Goal: Transaction & Acquisition: Purchase product/service

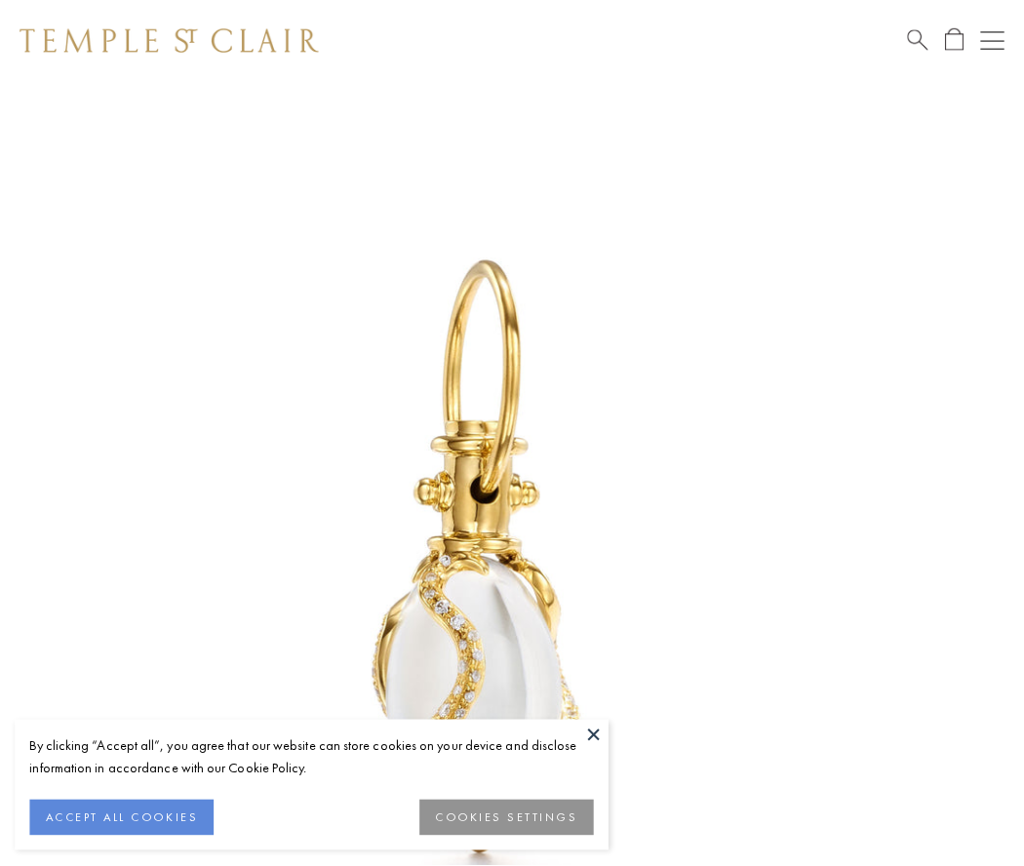
scroll to position [30, 0]
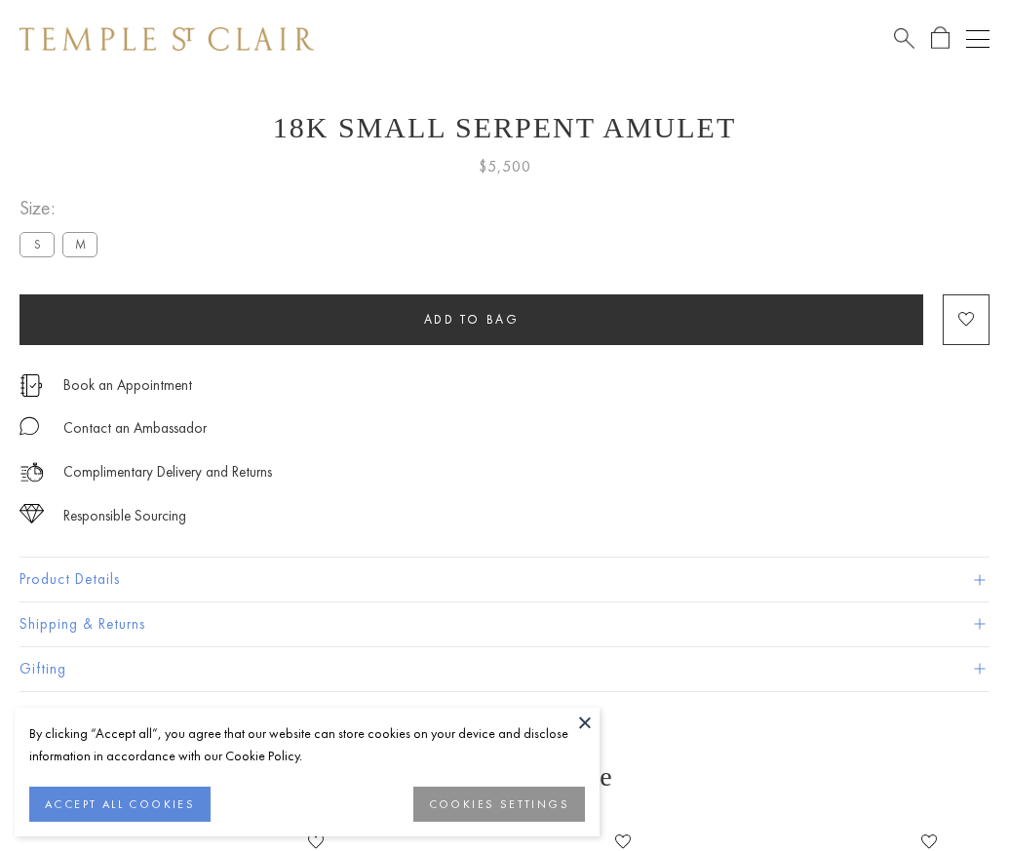
click at [471, 319] on span "Add to bag" at bounding box center [472, 319] width 96 height 17
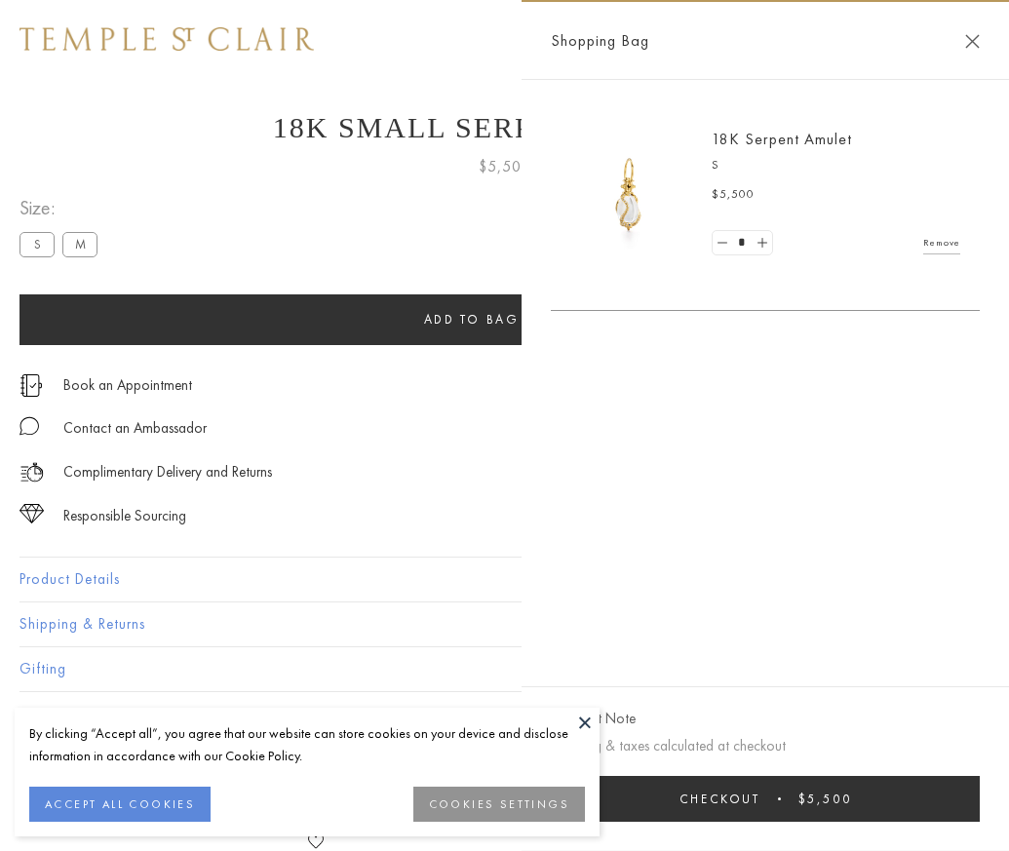
click at [876, 813] on button "Checkout $5,500" at bounding box center [765, 799] width 429 height 46
